Goal: Task Accomplishment & Management: Manage account settings

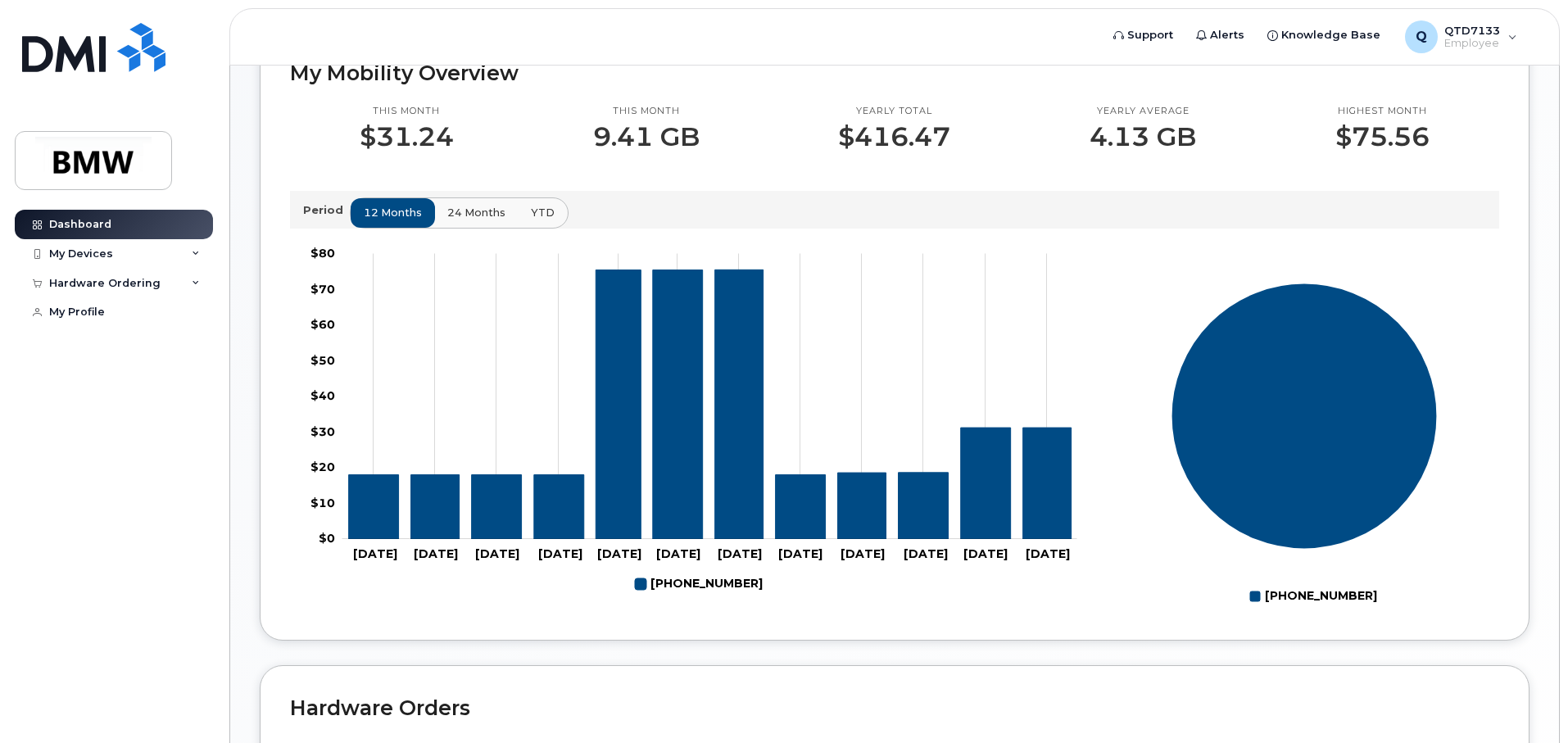
scroll to position [466, 0]
click at [167, 239] on div "My Devices" at bounding box center [114, 254] width 199 height 30
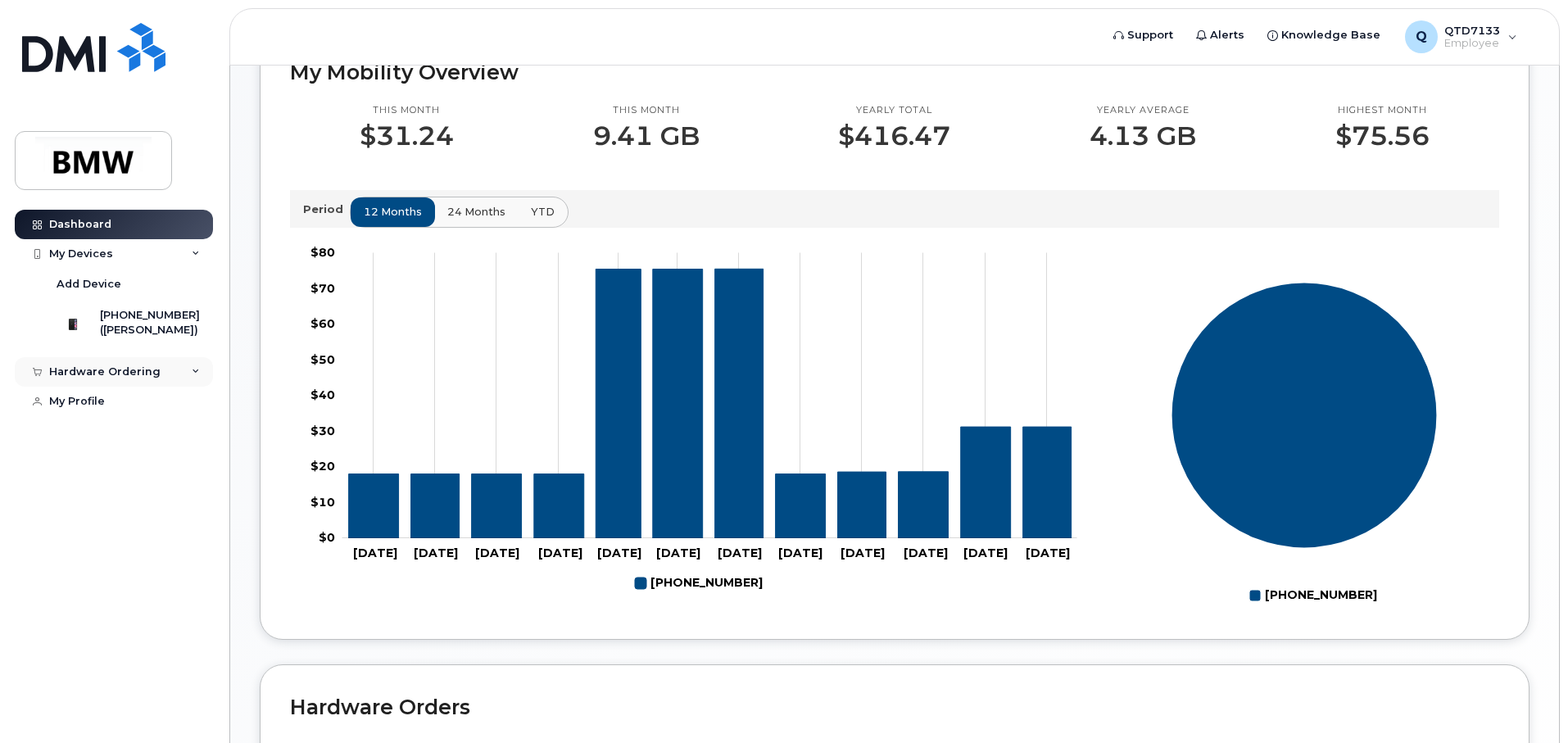
click at [151, 378] on div "Hardware Ordering" at bounding box center [105, 372] width 111 height 13
click at [115, 409] on div "New Order" at bounding box center [88, 402] width 63 height 15
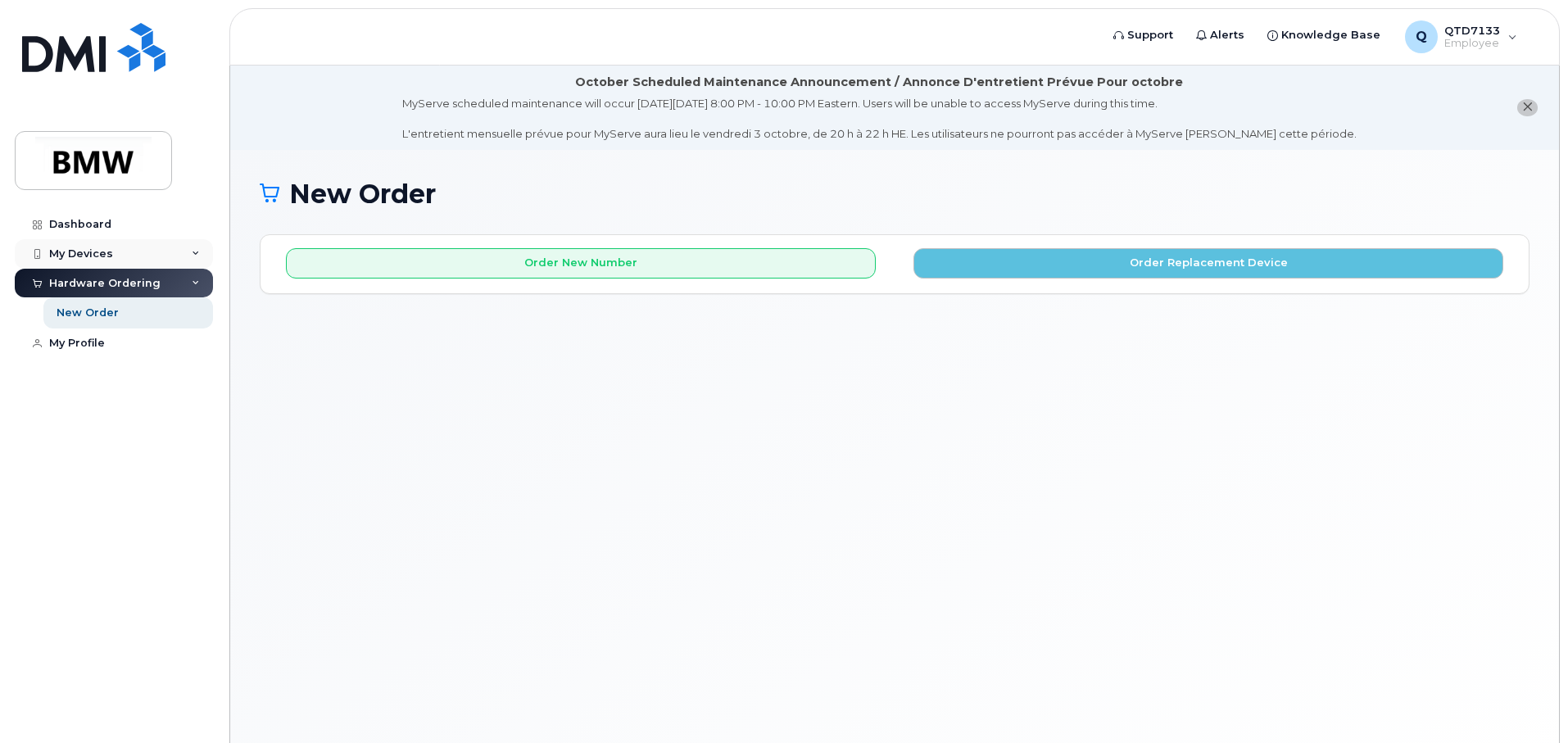
click at [98, 251] on div "My Devices" at bounding box center [82, 254] width 64 height 13
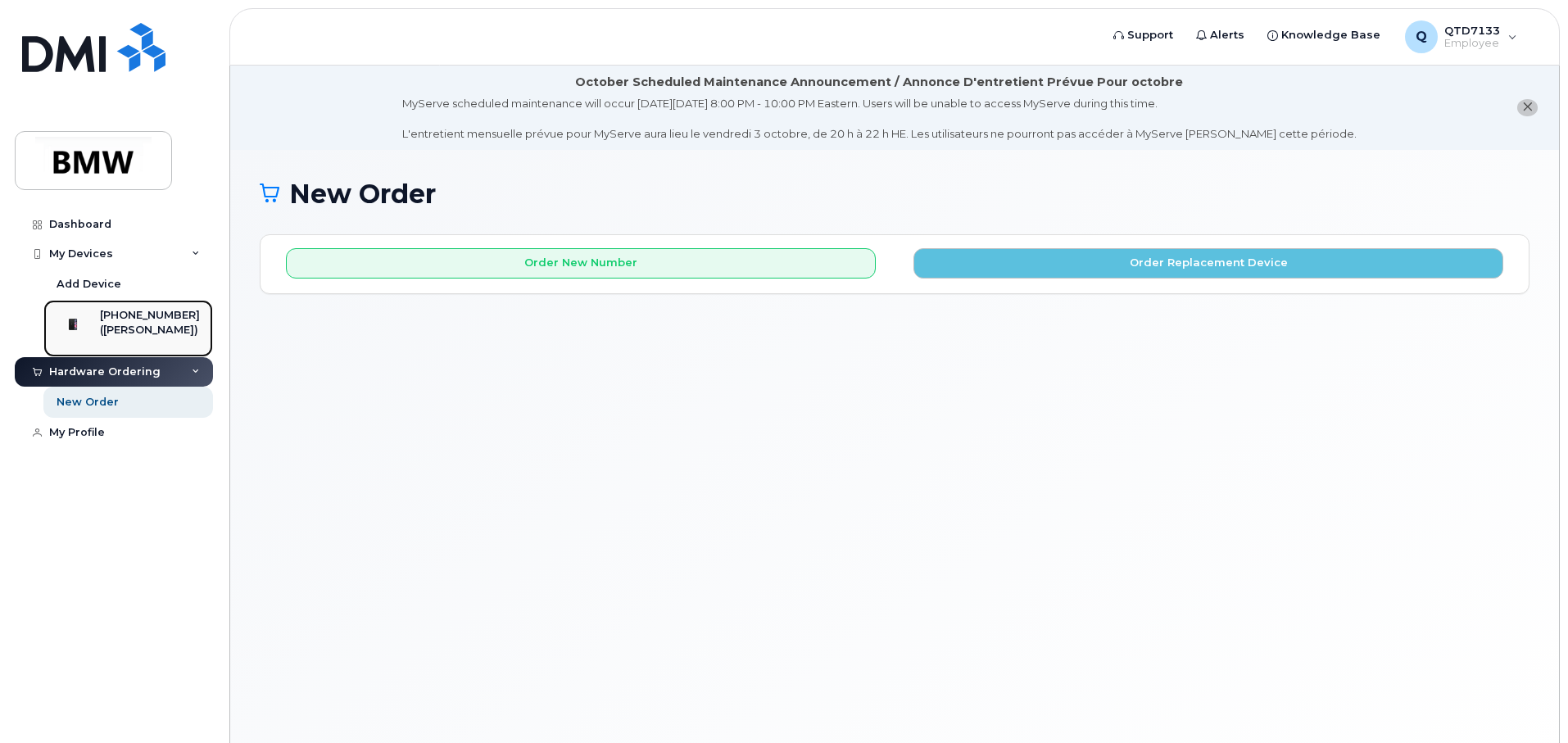
click at [133, 319] on div "[PHONE_NUMBER]" at bounding box center [149, 315] width 100 height 15
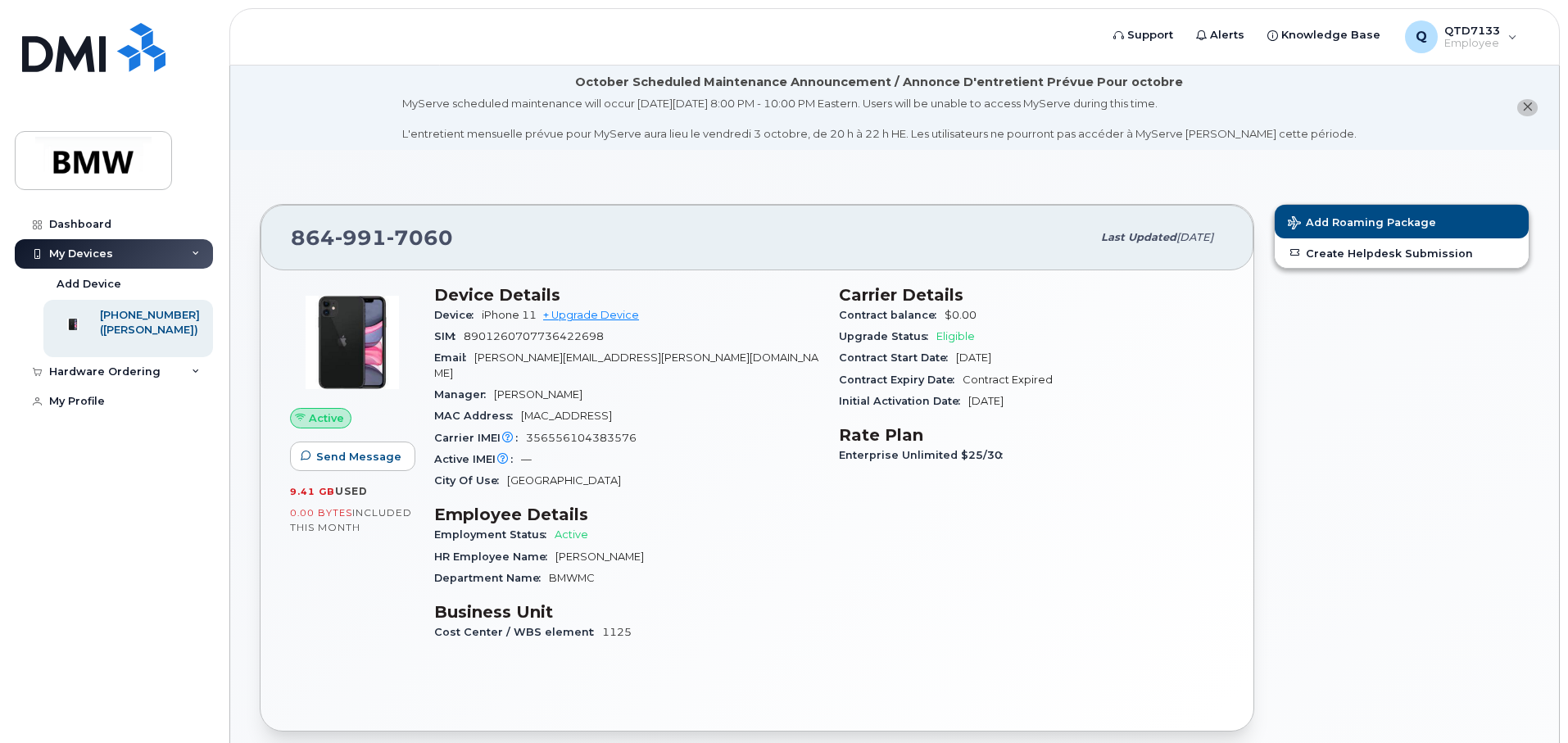
click at [767, 586] on div "Device Details Device iPhone 11 + Upgrade Device SIM [TECHNICAL_ID] Email [EMAI…" at bounding box center [626, 470] width 405 height 391
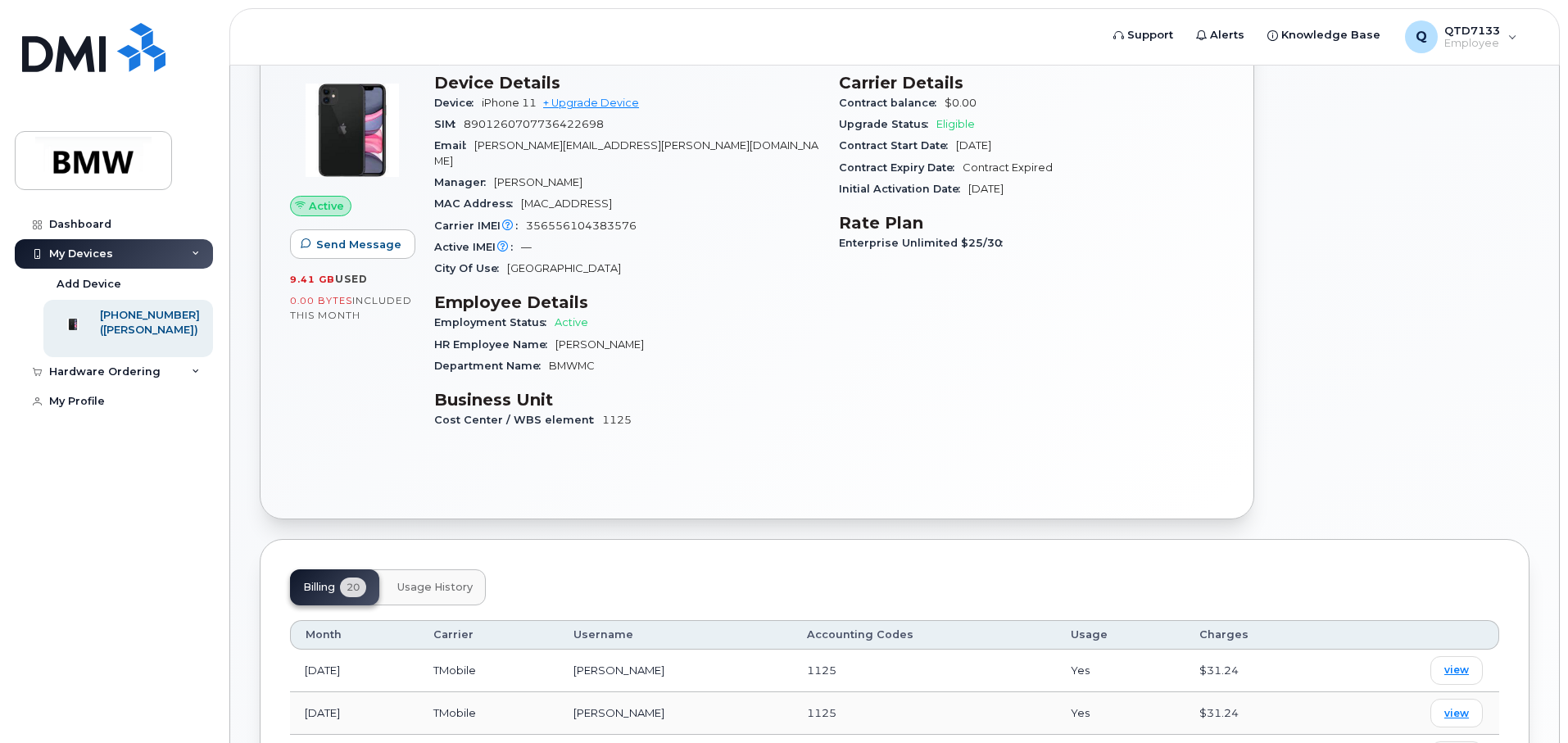
scroll to position [217, 0]
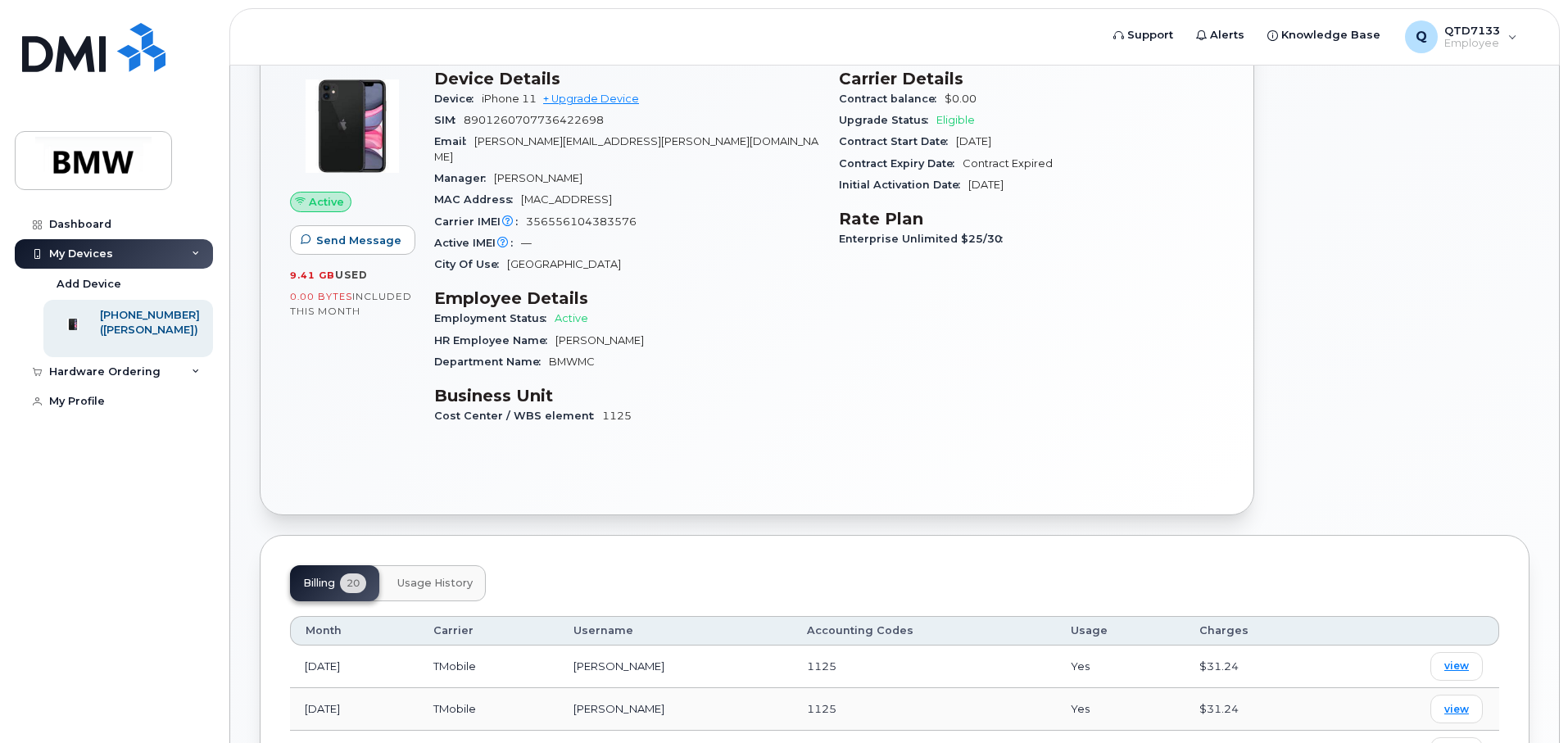
click at [453, 577] on button "Usage History" at bounding box center [434, 583] width 101 height 36
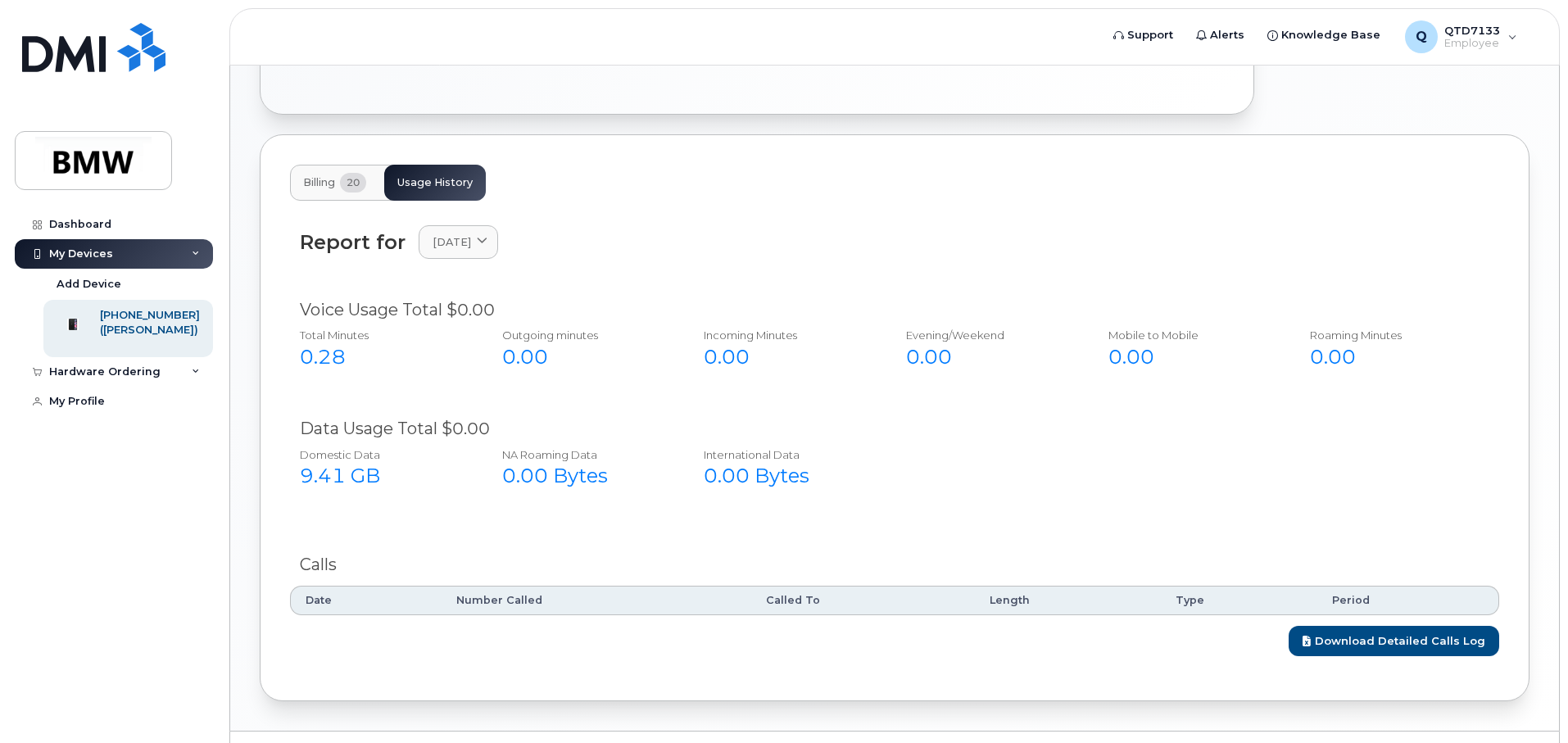
scroll to position [643, 0]
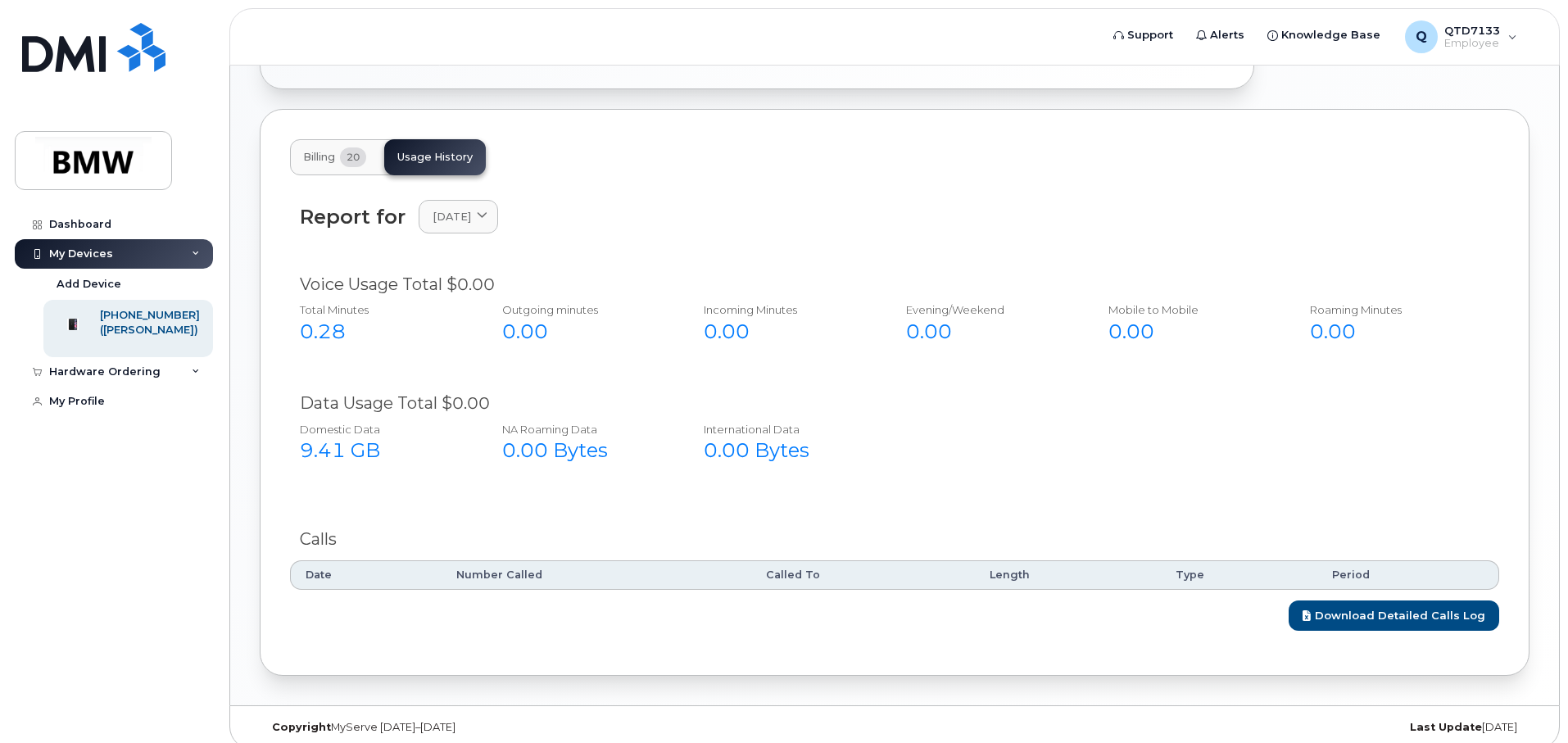
click at [339, 145] on button "Billing 20" at bounding box center [335, 157] width 89 height 36
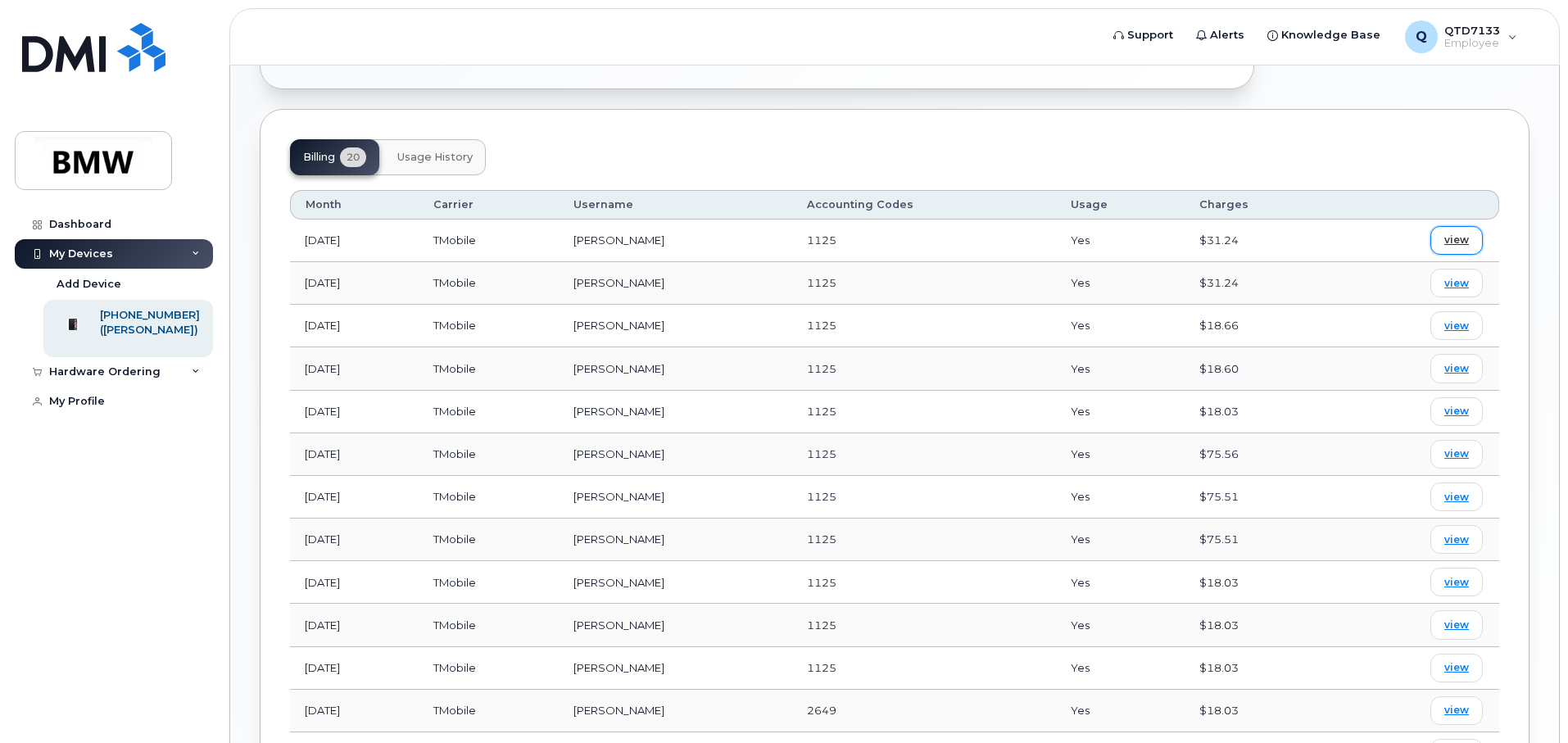
click at [1474, 234] on link "view" at bounding box center [1457, 240] width 53 height 29
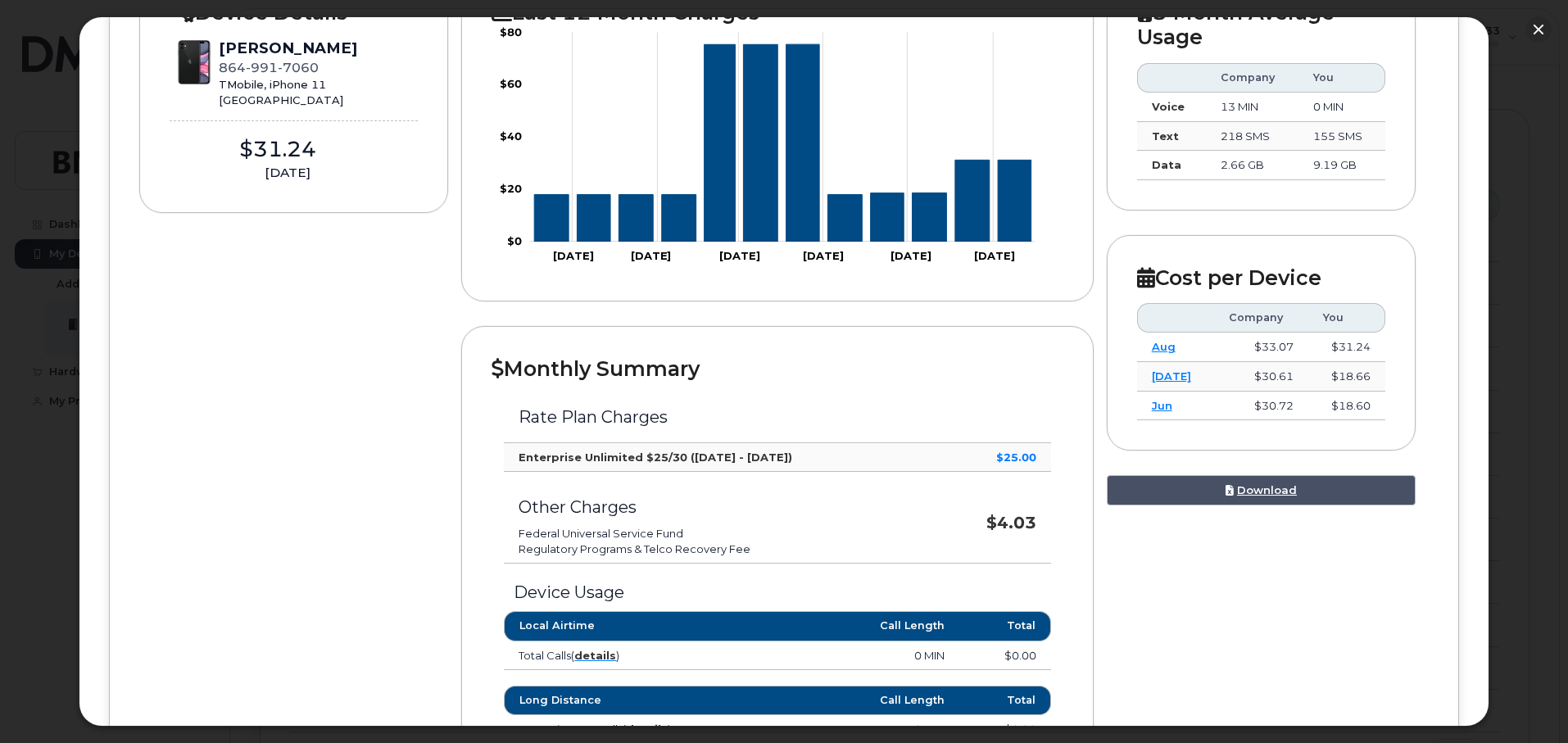
scroll to position [0, 0]
